Goal: Communication & Community: Share content

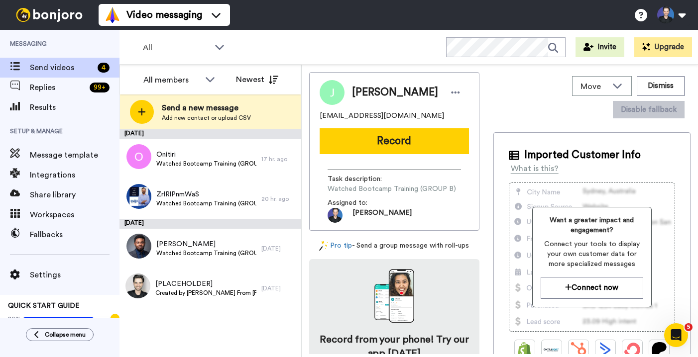
click at [168, 319] on div "August 17 Onitiri Watched Bootcamp Training (GROUP A) 17 hr. ago ZrlRlPnmWaS Wa…" at bounding box center [210, 243] width 182 height 228
click at [189, 341] on div "August 17 Onitiri Watched Bootcamp Training (GROUP A) 17 hr. ago ZrlRlPnmWaS Wa…" at bounding box center [210, 243] width 182 height 228
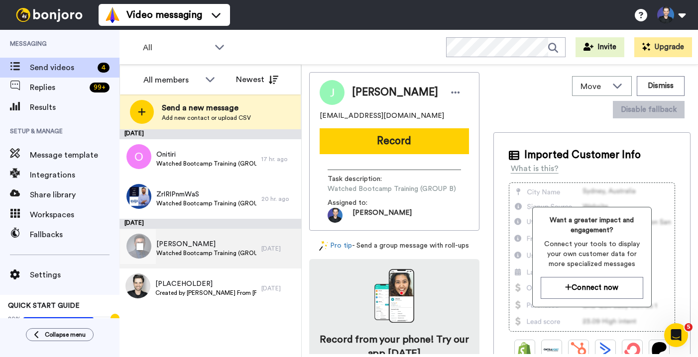
click at [234, 248] on span "Ola A" at bounding box center [206, 244] width 100 height 10
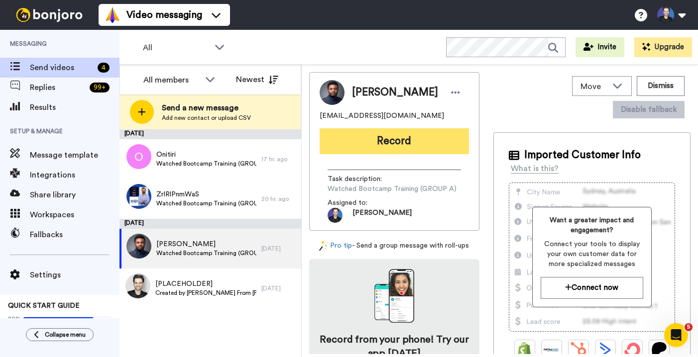
click at [376, 141] on button "Record" at bounding box center [393, 141] width 149 height 26
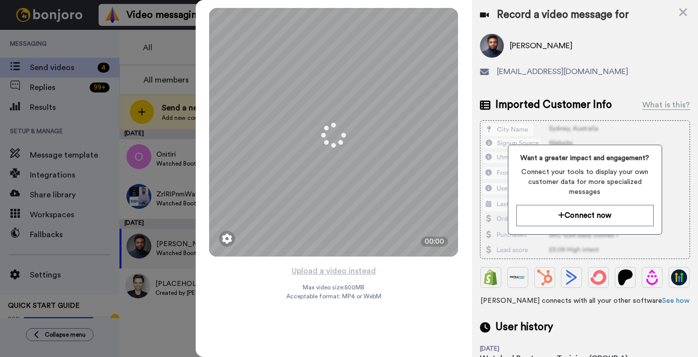
click at [390, 276] on div "Mirrored Redo 3 00:00 Upload a video instead Max video size: 500 MB Acceptable …" at bounding box center [334, 178] width 276 height 357
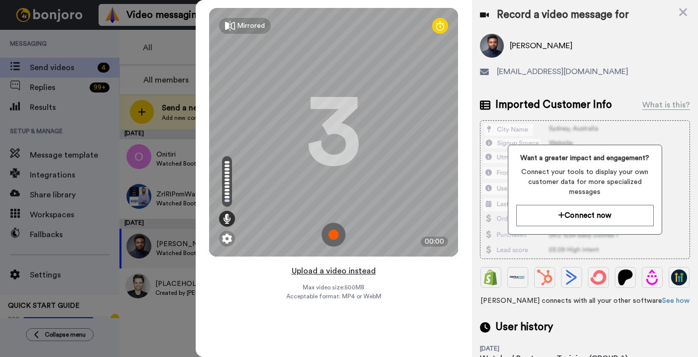
click at [362, 270] on button "Upload a video instead" at bounding box center [334, 271] width 90 height 13
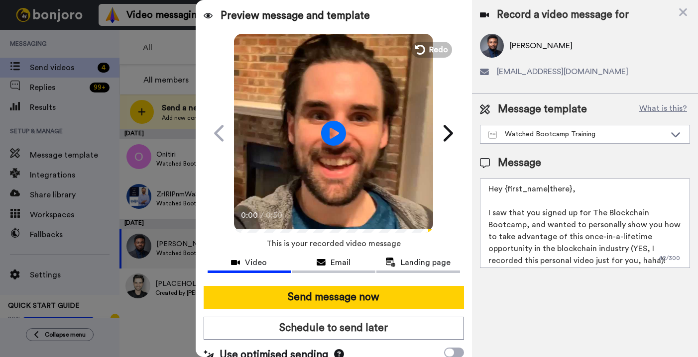
click at [264, 154] on video at bounding box center [333, 131] width 199 height 199
click at [332, 166] on video at bounding box center [333, 131] width 199 height 199
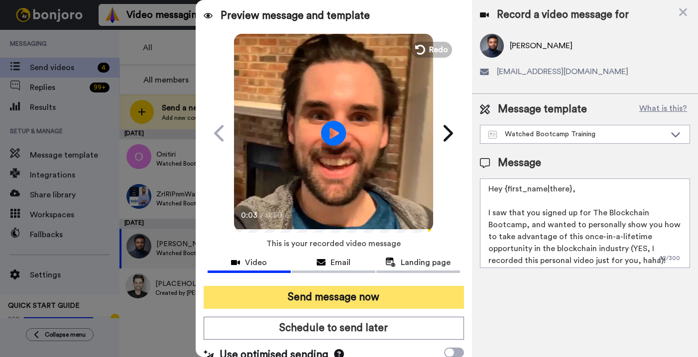
click at [358, 290] on button "Send message now" at bounding box center [334, 297] width 260 height 23
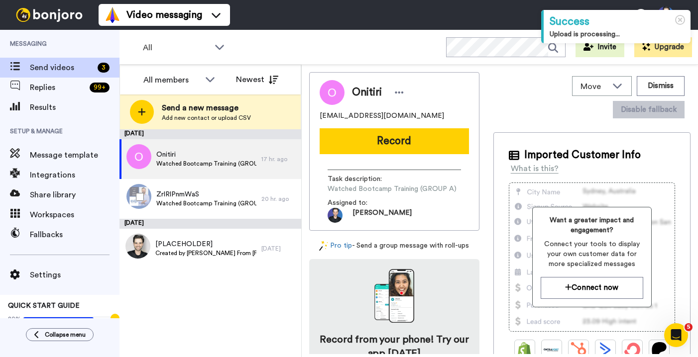
click at [212, 217] on div "ZrlRlPnmWaS Watched Bootcamp Training (GROUP B)" at bounding box center [190, 199] width 142 height 40
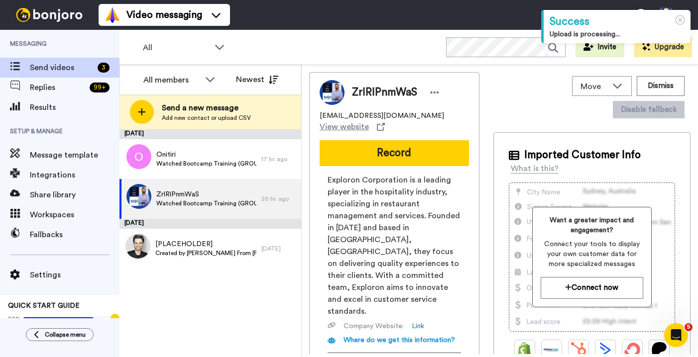
click at [255, 307] on div "August 17 Onitiri Watched Bootcamp Training (GROUP A) 17 hr. ago ZrlRlPnmWaS Wa…" at bounding box center [210, 243] width 182 height 228
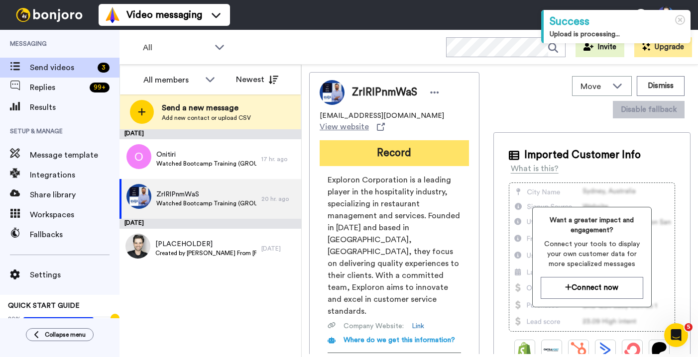
click at [375, 151] on button "Record" at bounding box center [393, 153] width 149 height 26
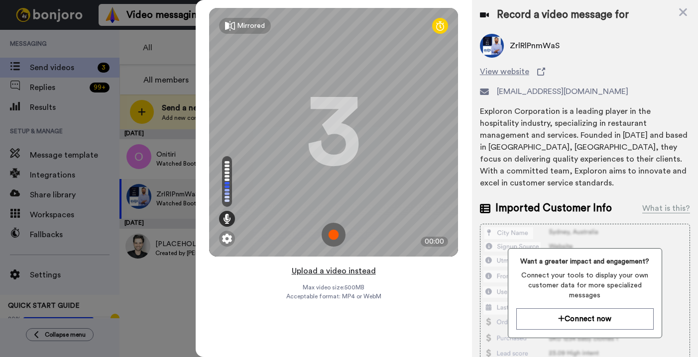
click at [366, 269] on button "Upload a video instead" at bounding box center [334, 271] width 90 height 13
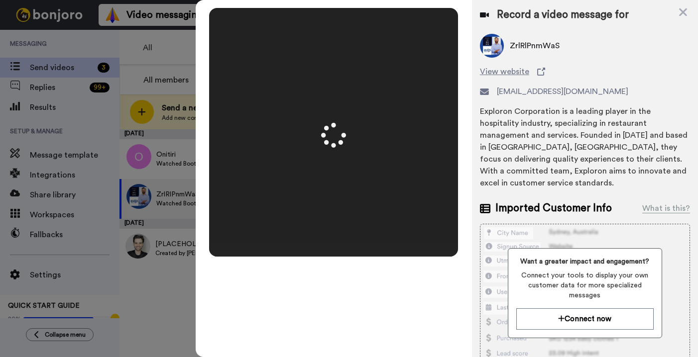
click at [477, 256] on div "Record a video message for ZrlRlPnmWaS View website chairmanadmin@exploroncorp.…" at bounding box center [585, 238] width 226 height 476
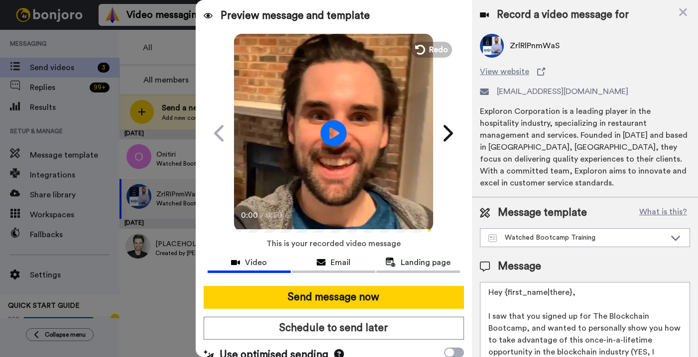
click at [328, 137] on icon "Play/Pause" at bounding box center [333, 132] width 26 height 47
click at [344, 162] on video at bounding box center [333, 131] width 199 height 199
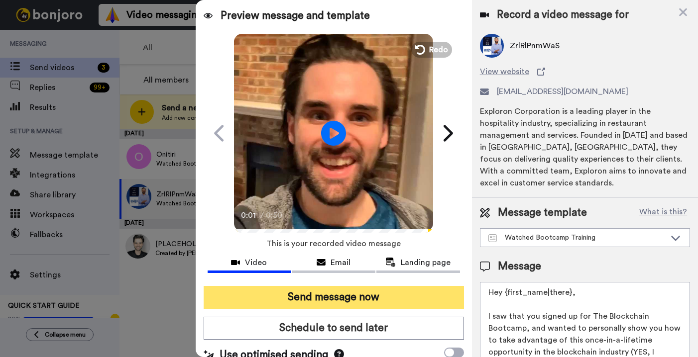
click at [350, 301] on button "Send message now" at bounding box center [334, 297] width 260 height 23
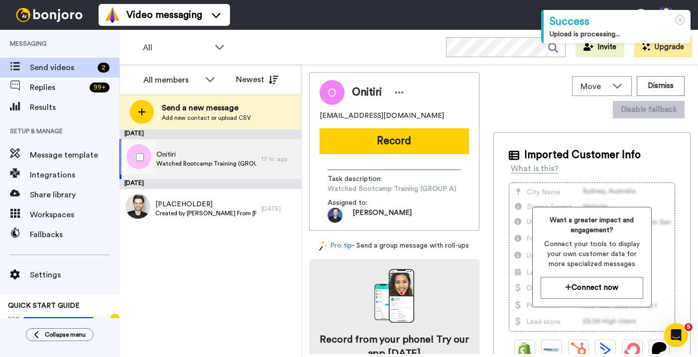
click at [255, 164] on span "Watched Bootcamp Training (GROUP A)" at bounding box center [206, 164] width 100 height 8
click at [255, 270] on div "August 17 Onitiri Watched Bootcamp Training (GROUP A) 17 hr. ago August 16 [PLA…" at bounding box center [210, 243] width 182 height 228
click at [378, 136] on button "Record" at bounding box center [393, 141] width 149 height 26
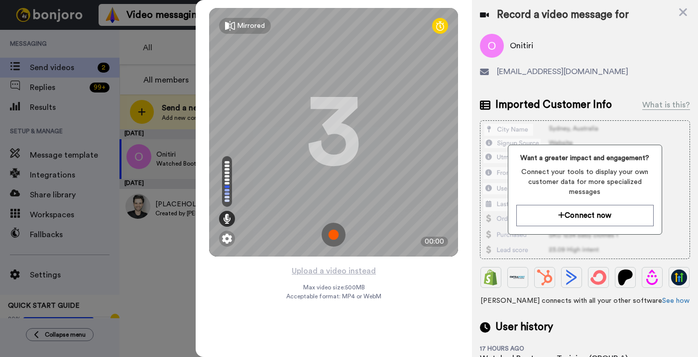
click at [400, 275] on div "Mirrored Redo 3 00:00 Upload a video instead Max video size: 500 MB Acceptable …" at bounding box center [334, 178] width 276 height 357
click at [344, 267] on button "Upload a video instead" at bounding box center [334, 271] width 90 height 13
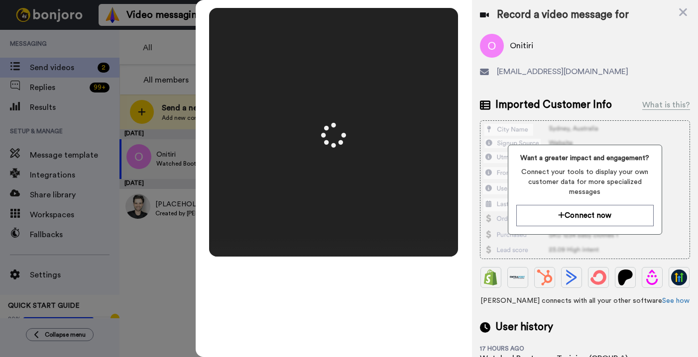
click at [463, 272] on div "Mirrored Redo 3 00:50" at bounding box center [334, 178] width 276 height 357
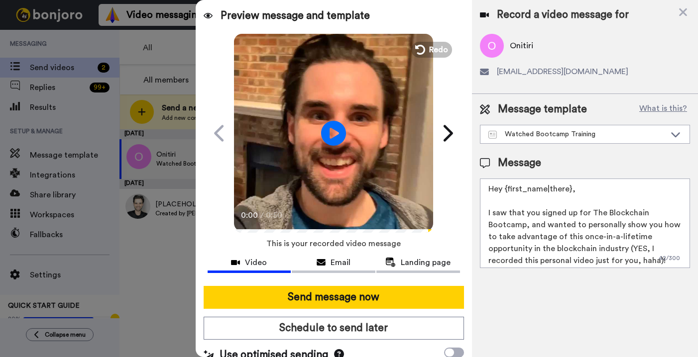
drag, startPoint x: 362, startPoint y: 151, endPoint x: 362, endPoint y: 162, distance: 11.5
click at [362, 159] on video at bounding box center [333, 131] width 199 height 199
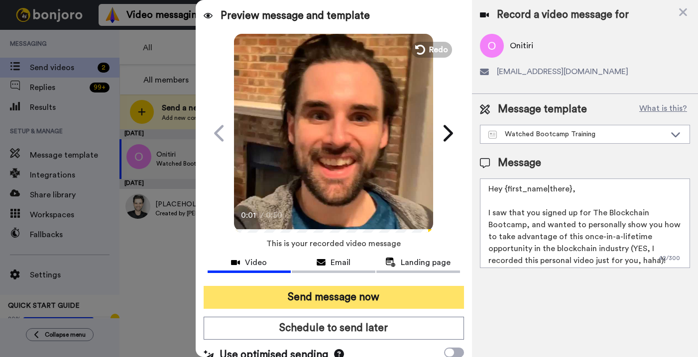
click at [394, 300] on button "Send message now" at bounding box center [334, 297] width 260 height 23
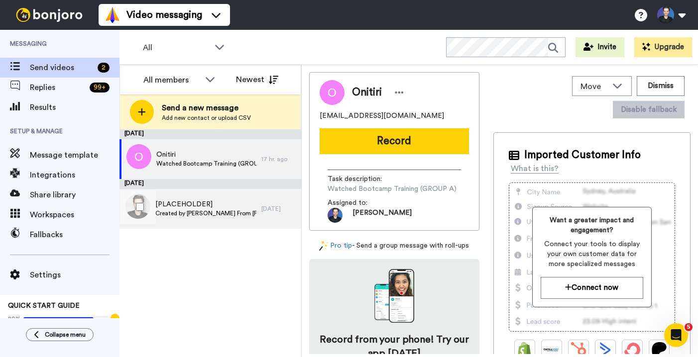
click at [233, 198] on div "[PLACEHOLDER] Created by [PERSON_NAME] From [PERSON_NAME][GEOGRAPHIC_DATA]" at bounding box center [190, 209] width 142 height 40
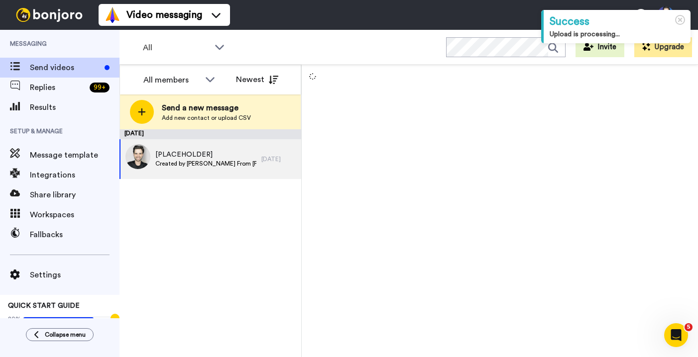
click at [228, 273] on div "[DATE] [PLACEHOLDER] Created by [PERSON_NAME] From [PERSON_NAME][GEOGRAPHIC_DAT…" at bounding box center [210, 243] width 182 height 228
click at [247, 176] on div "[PLACEHOLDER] Created by [PERSON_NAME] From [PERSON_NAME][GEOGRAPHIC_DATA]" at bounding box center [190, 159] width 142 height 40
click at [246, 222] on div "[DATE] [PLACEHOLDER] Created by [PERSON_NAME] From [PERSON_NAME][GEOGRAPHIC_DAT…" at bounding box center [210, 243] width 182 height 228
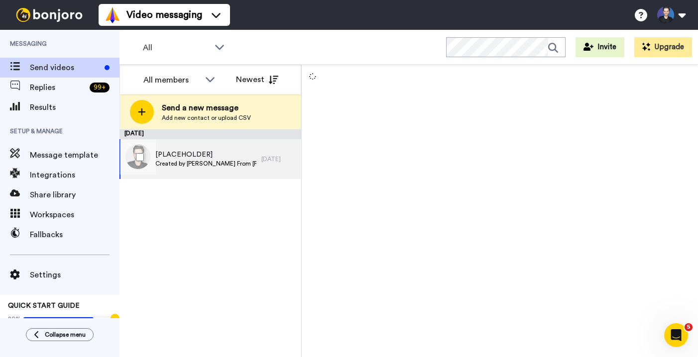
click at [228, 164] on span "Created by [PERSON_NAME] From [PERSON_NAME][GEOGRAPHIC_DATA]" at bounding box center [205, 164] width 101 height 8
click at [224, 227] on div "[DATE] [PLACEHOLDER] Created by [PERSON_NAME] From [PERSON_NAME][GEOGRAPHIC_DAT…" at bounding box center [210, 243] width 182 height 228
click at [197, 156] on span "[PLACEHOLDER]" at bounding box center [205, 155] width 101 height 10
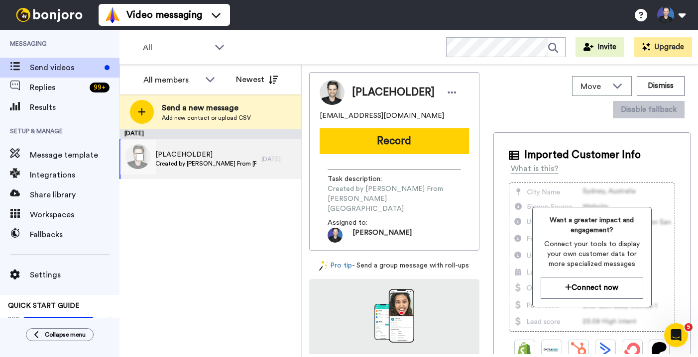
click at [243, 148] on div "[PLACEHOLDER] Created by [PERSON_NAME] From [PERSON_NAME][GEOGRAPHIC_DATA]" at bounding box center [190, 159] width 142 height 40
drag, startPoint x: 410, startPoint y: 115, endPoint x: 318, endPoint y: 115, distance: 91.6
click at [318, 115] on div "[PLACEHOLDER] [EMAIL_ADDRESS][DOMAIN_NAME] Record Task description : Created by…" at bounding box center [394, 161] width 170 height 179
copy span "[EMAIL_ADDRESS][DOMAIN_NAME]"
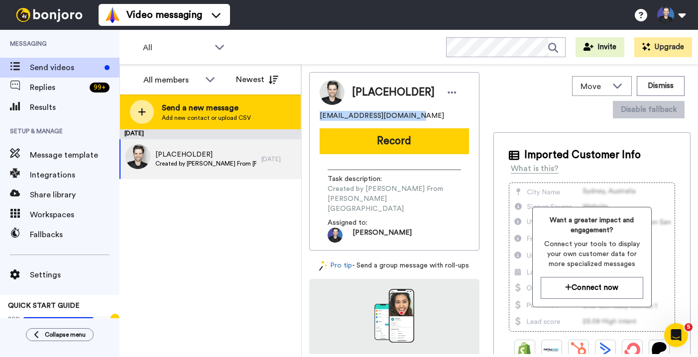
click at [211, 116] on span "Add new contact or upload CSV" at bounding box center [206, 118] width 89 height 8
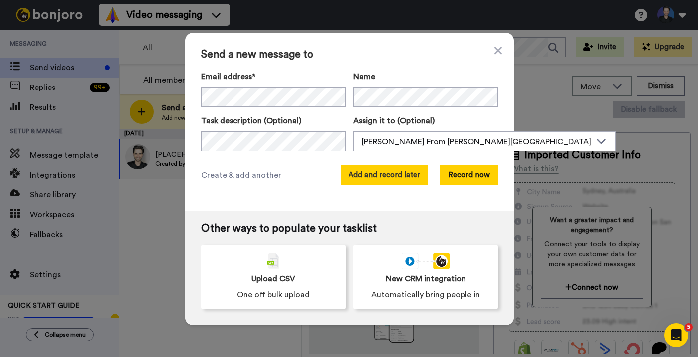
click at [384, 180] on button "Add and record later" at bounding box center [384, 175] width 88 height 20
